Goal: Task Accomplishment & Management: Manage account settings

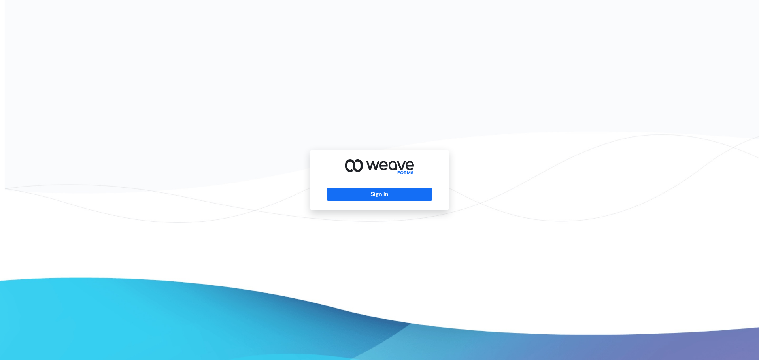
click at [179, 71] on div "Sign In" at bounding box center [379, 180] width 759 height 360
click at [378, 194] on button "Sign In" at bounding box center [380, 194] width 106 height 13
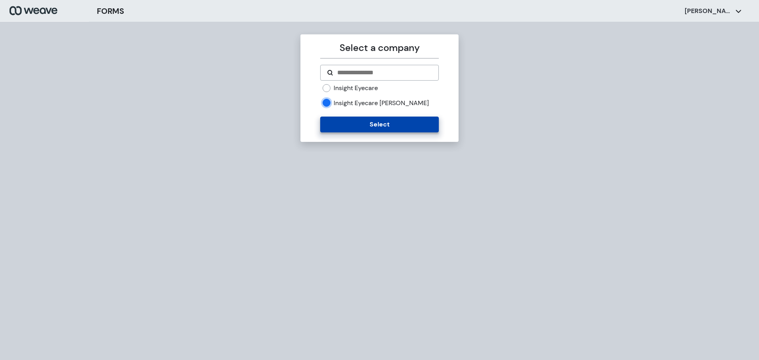
click at [353, 128] on button "Select" at bounding box center [379, 125] width 118 height 16
